Goal: Find specific page/section: Find specific page/section

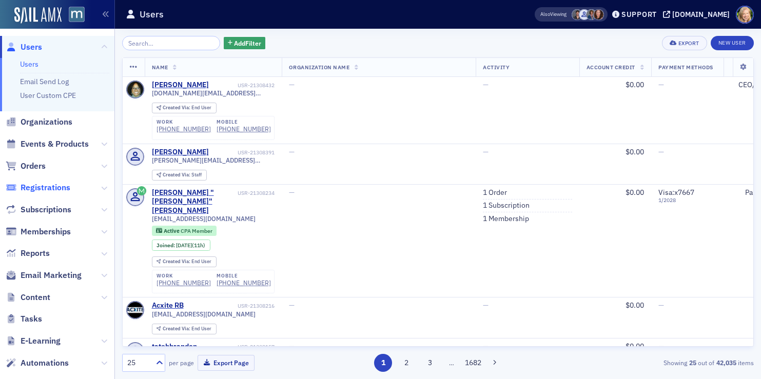
click at [38, 185] on span "Registrations" at bounding box center [46, 187] width 50 height 11
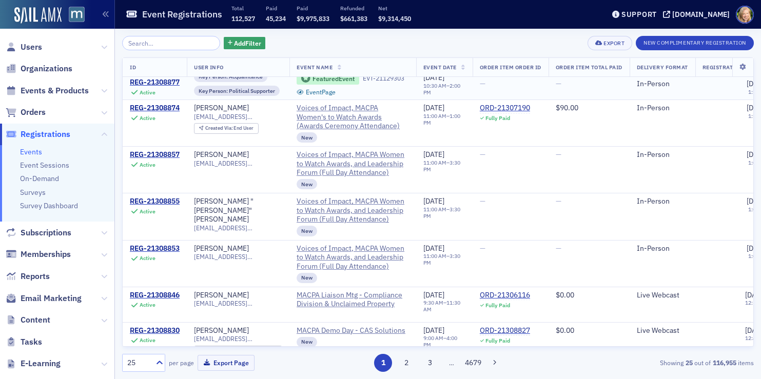
scroll to position [358, 0]
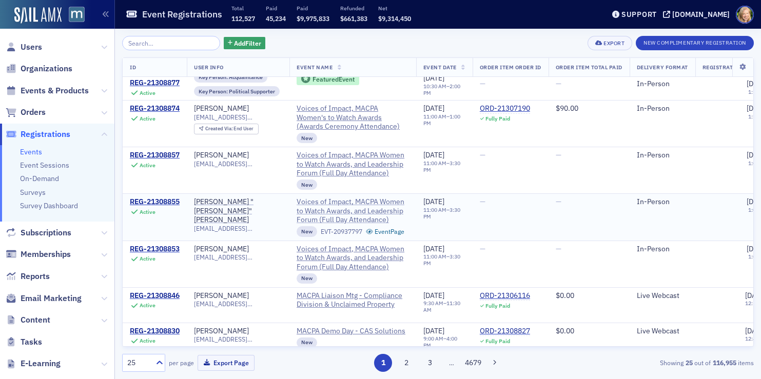
click at [382, 198] on span "Voices of Impact, MACPA Women to Watch Awards, and Leadership Forum (Full Day A…" at bounding box center [353, 211] width 112 height 27
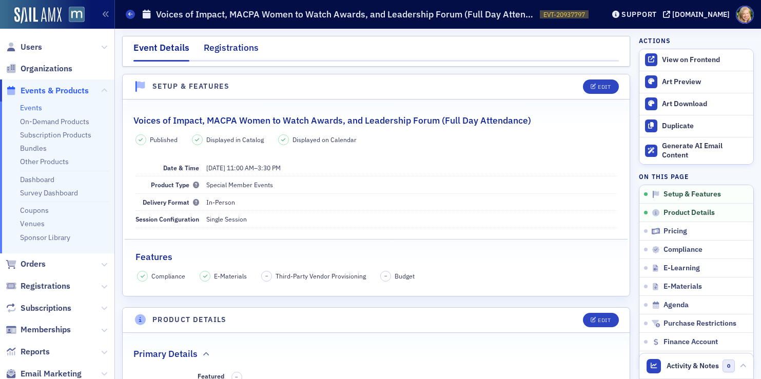
click at [231, 48] on div "Registrations" at bounding box center [231, 50] width 55 height 19
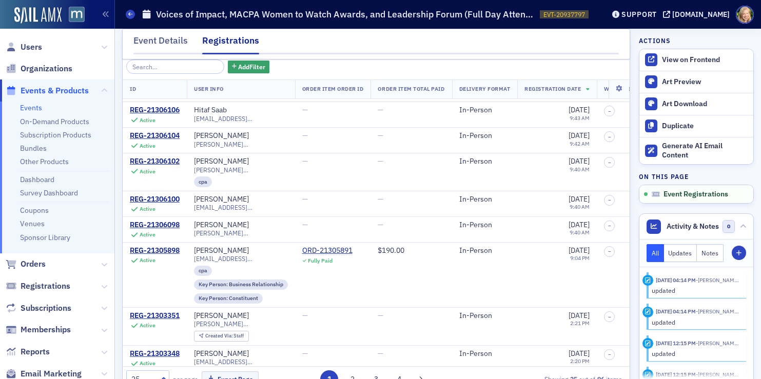
scroll to position [71, 0]
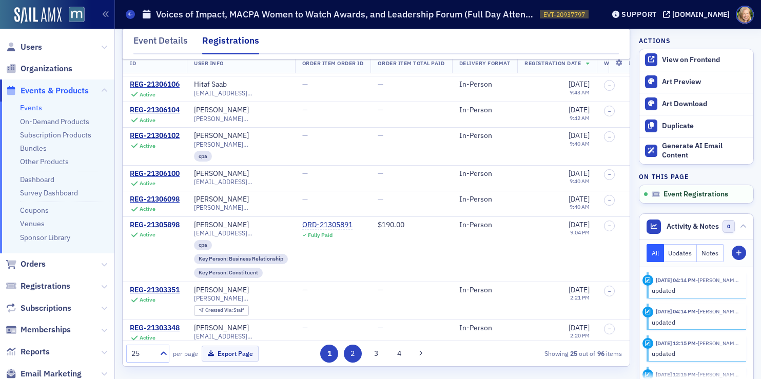
click at [353, 360] on button "2" at bounding box center [353, 354] width 18 height 18
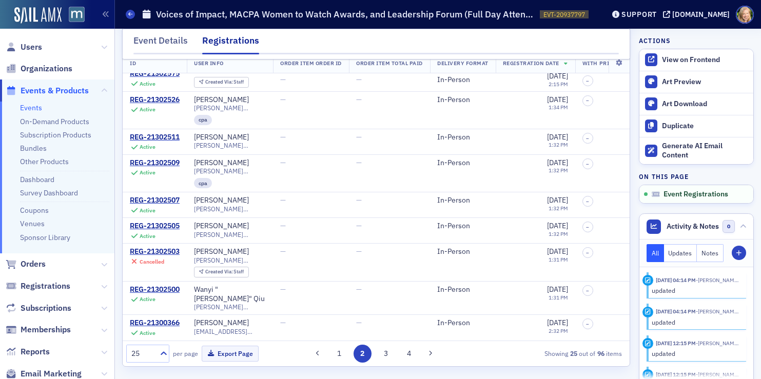
scroll to position [70, 0]
click at [389, 352] on button "3" at bounding box center [386, 354] width 18 height 18
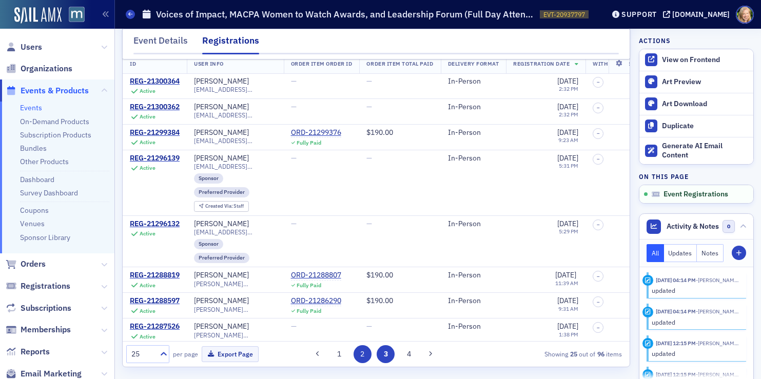
click at [361, 345] on button "2" at bounding box center [363, 354] width 18 height 18
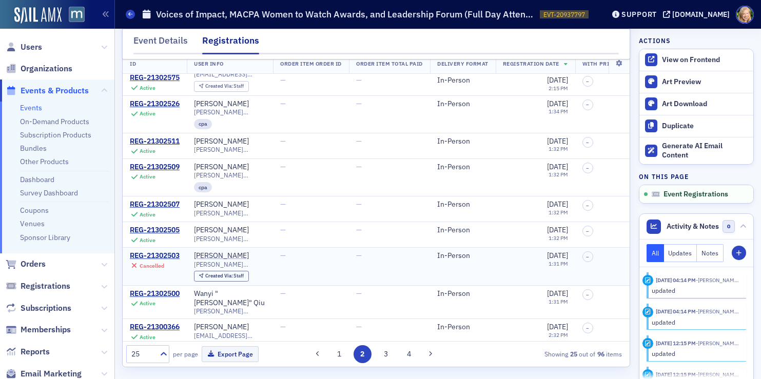
scroll to position [533, 0]
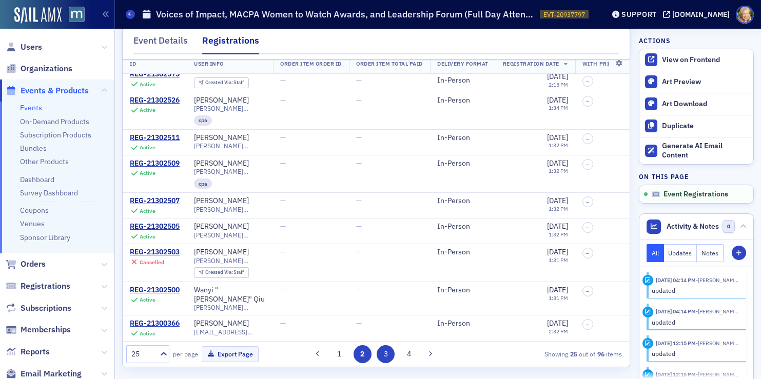
click at [390, 360] on button "3" at bounding box center [386, 354] width 18 height 18
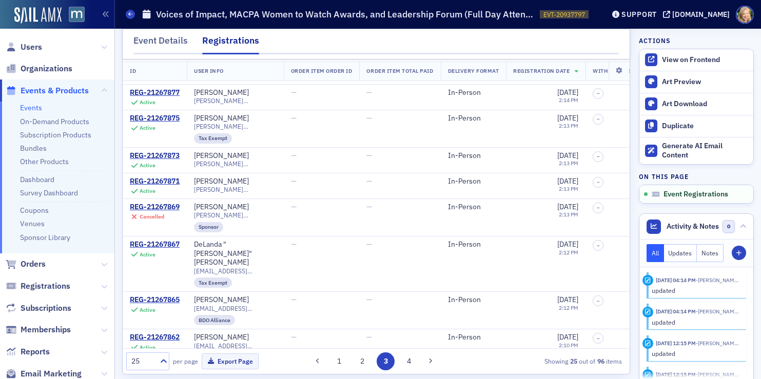
scroll to position [71, 0]
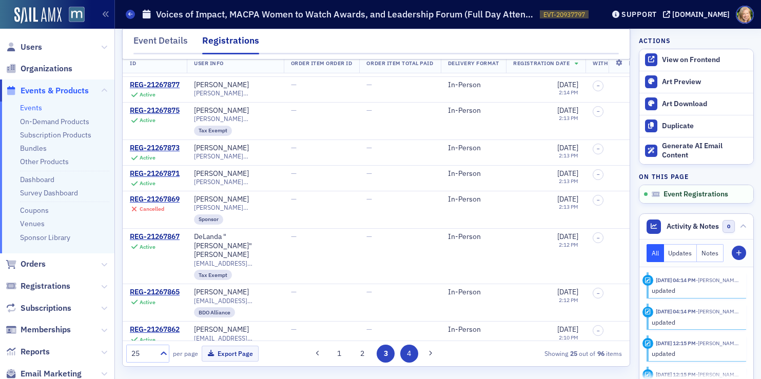
click at [407, 354] on button "4" at bounding box center [409, 354] width 18 height 18
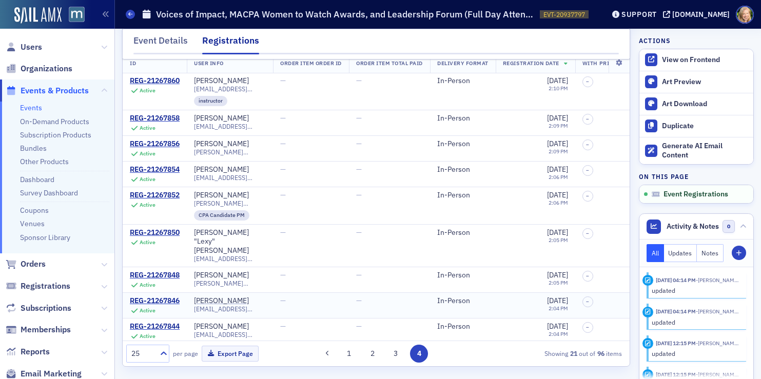
scroll to position [0, 0]
